Goal: Information Seeking & Learning: Learn about a topic

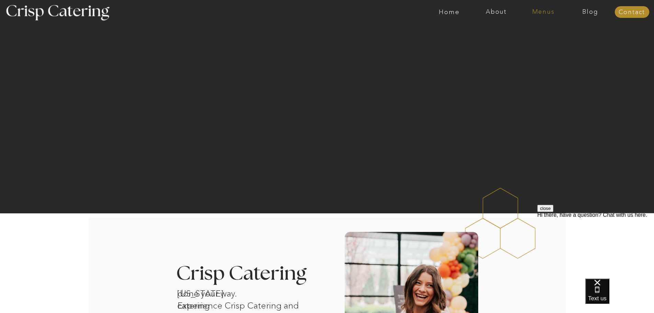
click at [547, 13] on nav "Menus" at bounding box center [543, 12] width 47 height 7
click at [550, 41] on nav "Winter (Sep-Feb)" at bounding box center [543, 40] width 56 height 7
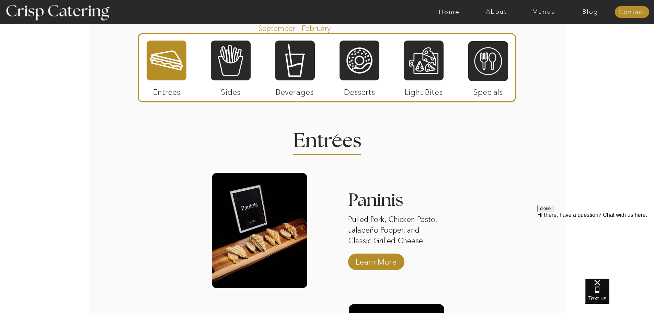
scroll to position [849, 0]
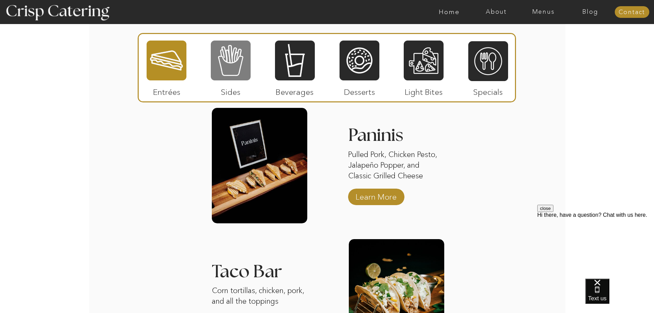
click at [231, 65] on div at bounding box center [231, 60] width 40 height 41
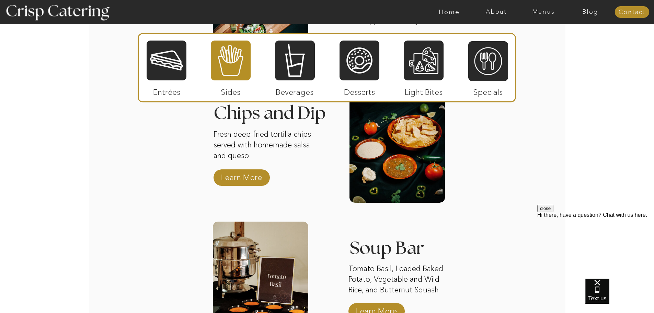
scroll to position [1089, 0]
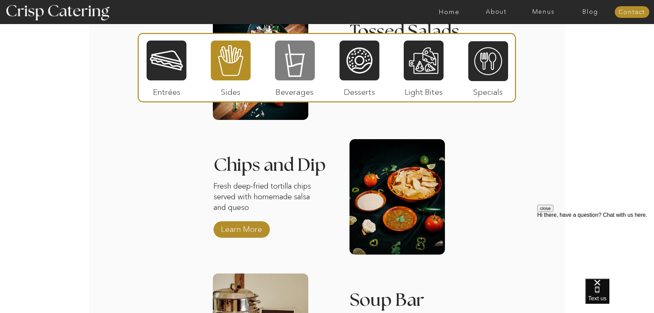
click at [280, 42] on div at bounding box center [295, 60] width 40 height 41
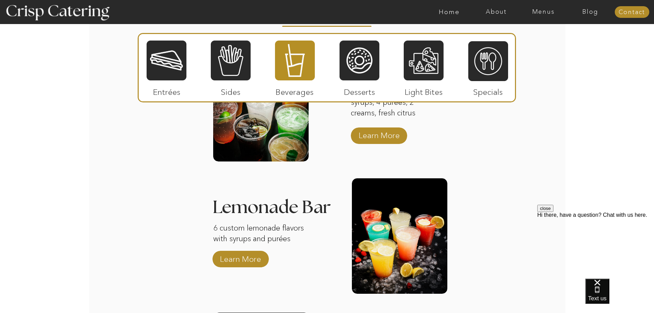
scroll to position [917, 0]
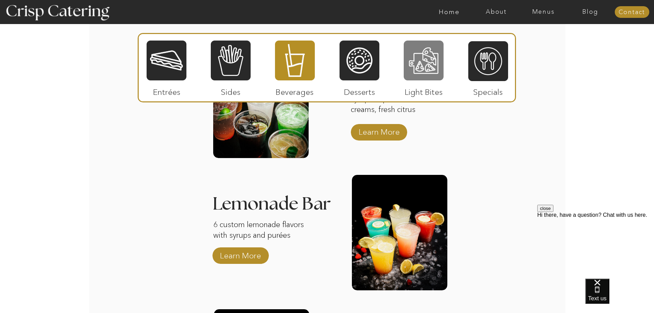
click at [427, 68] on div at bounding box center [424, 60] width 40 height 41
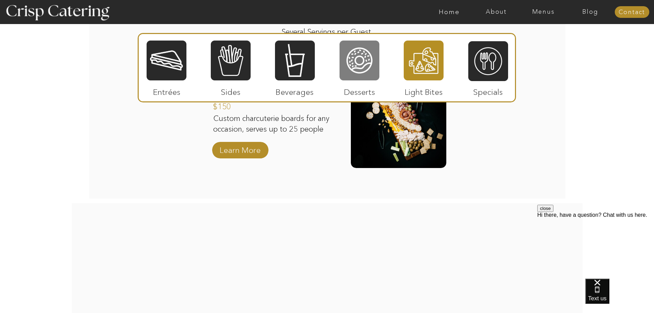
click at [354, 68] on div at bounding box center [359, 60] width 40 height 41
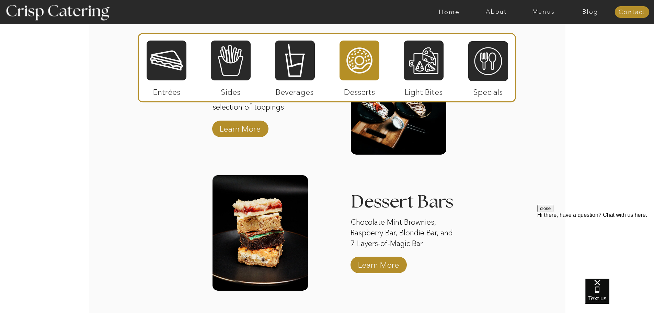
scroll to position [1054, 0]
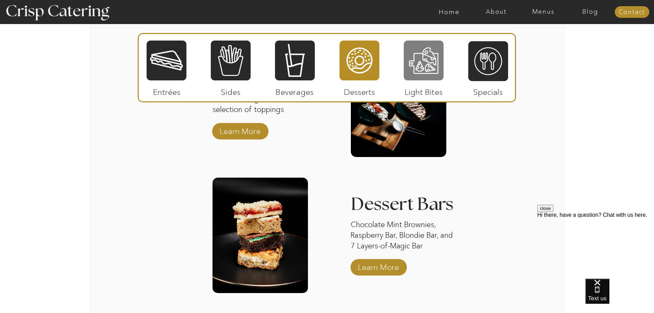
click at [414, 71] on div at bounding box center [424, 60] width 40 height 41
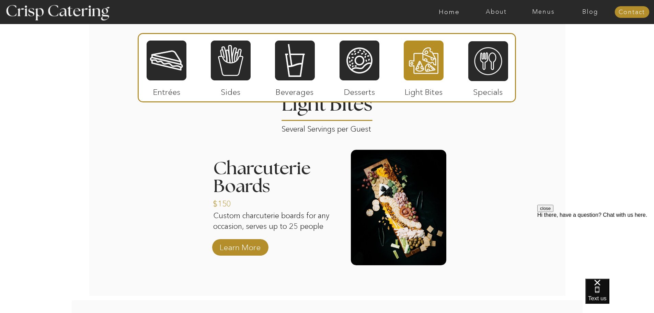
scroll to position [804, 0]
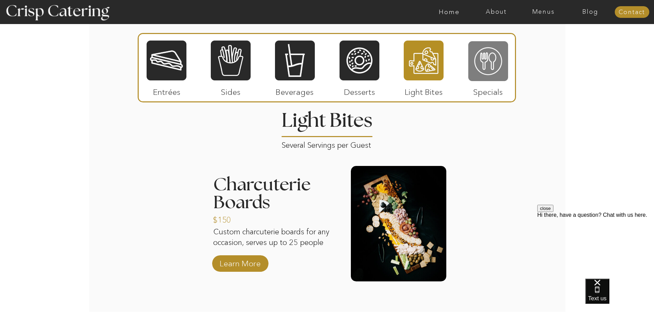
click at [487, 74] on div at bounding box center [488, 61] width 40 height 41
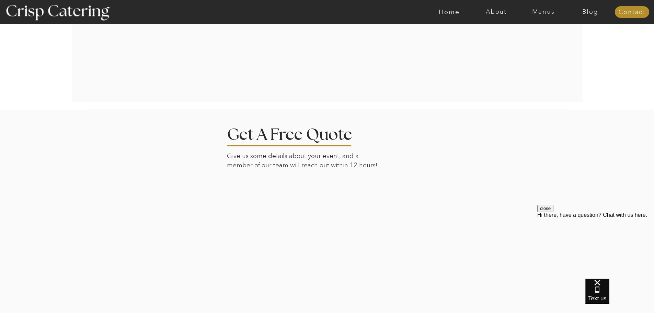
scroll to position [1308, 0]
